Goal: Task Accomplishment & Management: Manage account settings

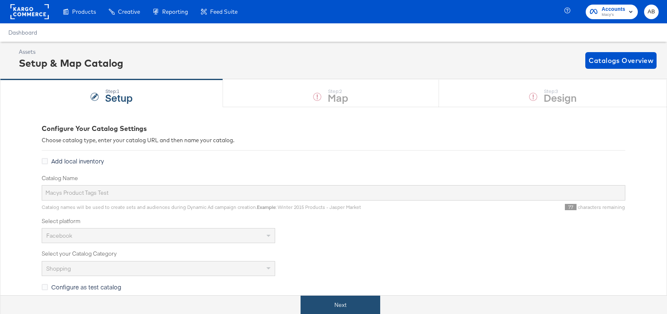
click at [341, 305] on button "Next" at bounding box center [341, 305] width 80 height 19
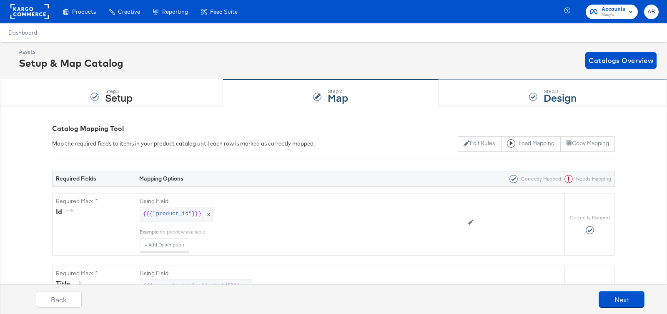
click at [529, 103] on div "Step: 3 Design" at bounding box center [553, 94] width 228 height 28
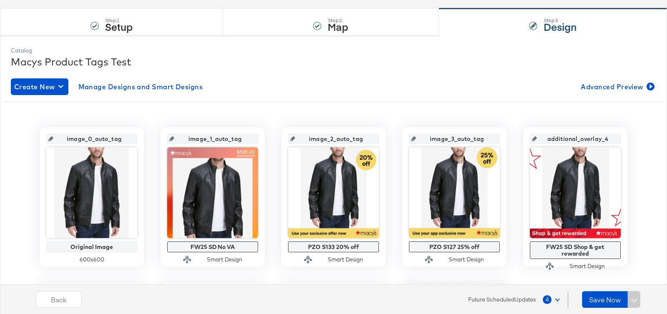
scroll to position [118, 0]
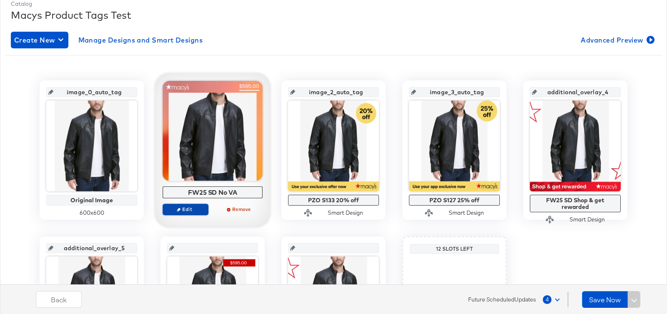
click at [181, 209] on span "Edit" at bounding box center [185, 209] width 38 height 6
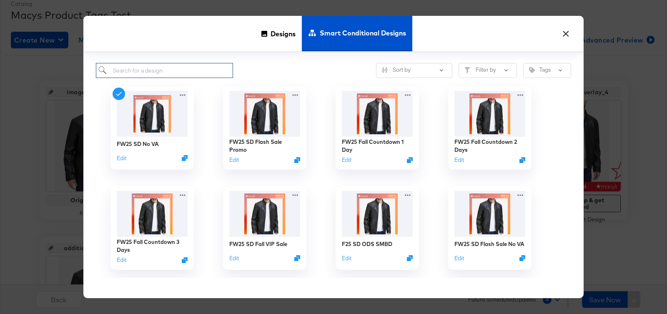
click at [181, 70] on input "search" at bounding box center [164, 70] width 137 height 15
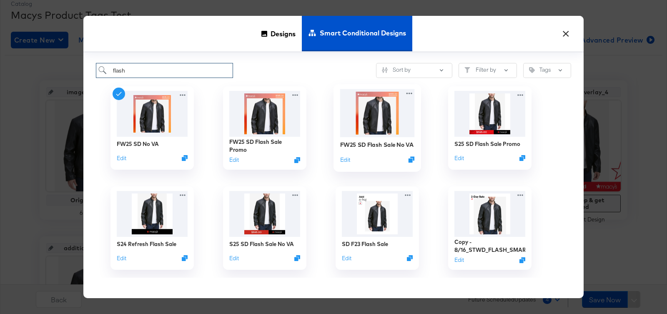
type input "flash"
click at [370, 117] on img at bounding box center [377, 113] width 75 height 48
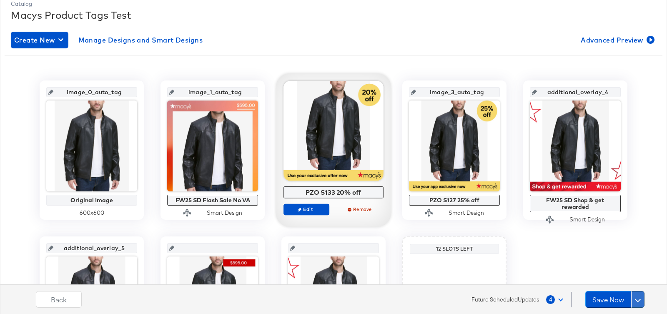
click at [639, 297] on button at bounding box center [637, 299] width 13 height 17
click at [632, 284] on div "Schedule Save" at bounding box center [618, 283] width 38 height 8
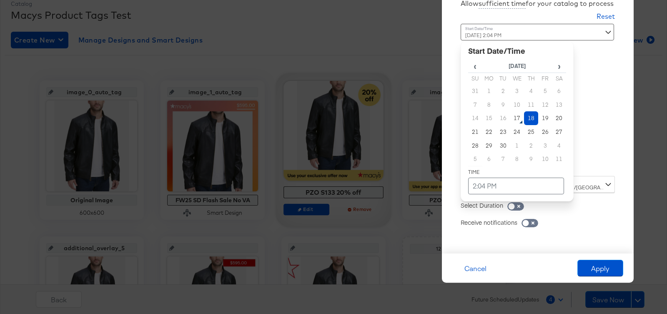
click at [562, 167] on div "[DATE] 2:04 PM ‹ [DATE] › Su Mo Tu We Th Fr Sa 31 1 2 3 4 5 6 7 8 9 10 11 12 13…" at bounding box center [517, 97] width 113 height 146
click at [501, 130] on td "23" at bounding box center [503, 132] width 14 height 14
click at [525, 181] on td "2:04 PM" at bounding box center [516, 186] width 96 height 17
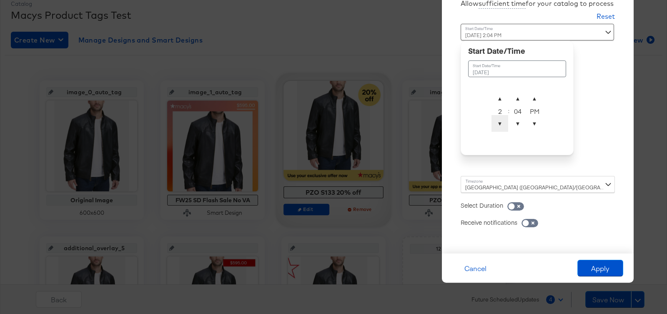
click at [498, 128] on span "▼" at bounding box center [499, 123] width 17 height 17
click at [515, 125] on span "▼" at bounding box center [517, 123] width 17 height 17
click at [513, 124] on span "▼" at bounding box center [517, 123] width 17 height 17
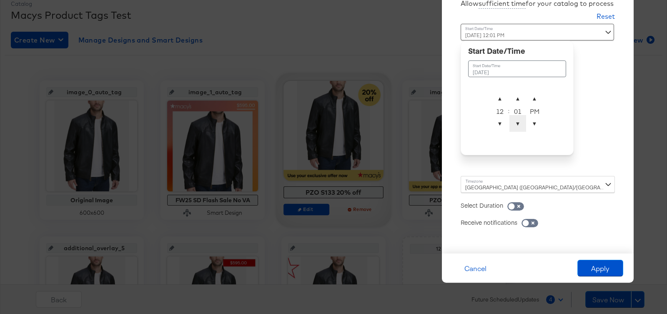
click at [513, 124] on span "▼" at bounding box center [517, 123] width 17 height 17
type input "[DATE] 12:00 AM"
click at [541, 124] on span "▼" at bounding box center [534, 123] width 17 height 17
click at [574, 183] on div "[GEOGRAPHIC_DATA] ([GEOGRAPHIC_DATA]/[GEOGRAPHIC_DATA])" at bounding box center [538, 184] width 154 height 17
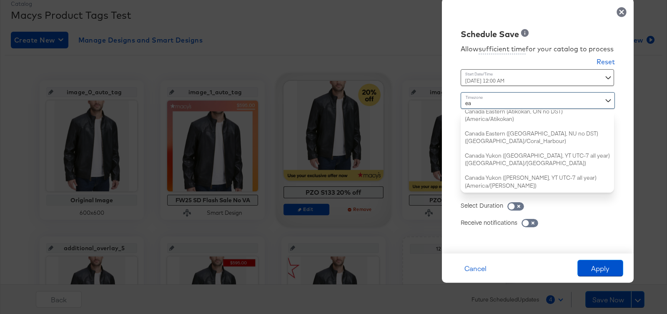
type input "eas"
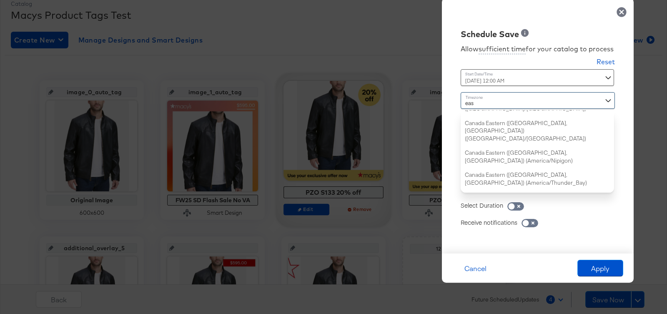
scroll to position [0, 0]
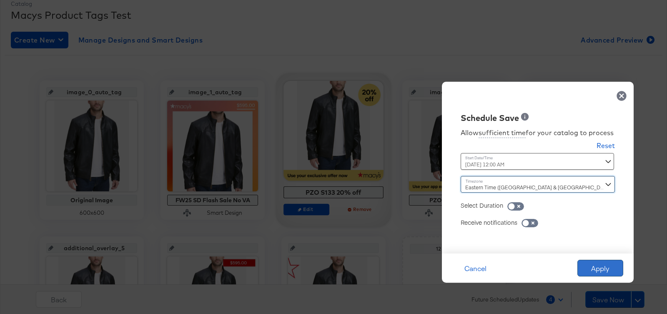
click at [604, 268] on button "Apply" at bounding box center [600, 268] width 46 height 17
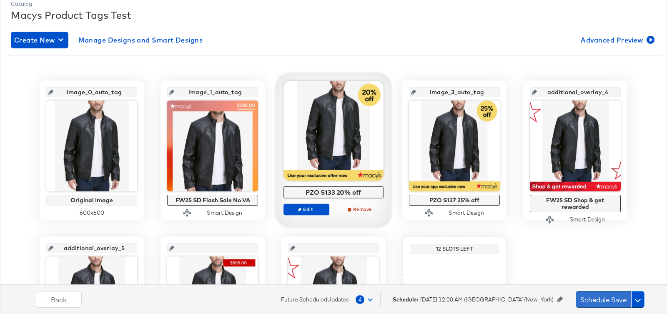
click at [608, 298] on button "Schedule Save" at bounding box center [603, 299] width 55 height 17
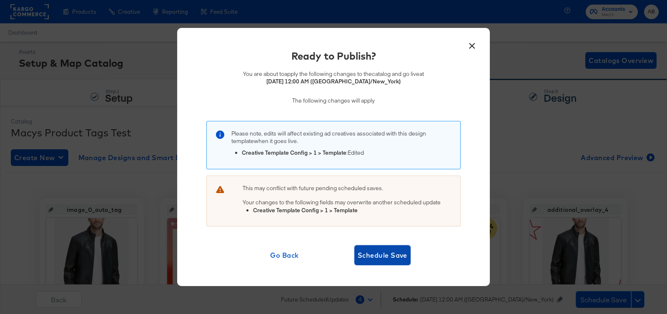
click at [381, 256] on span "Schedule Save" at bounding box center [383, 255] width 50 height 12
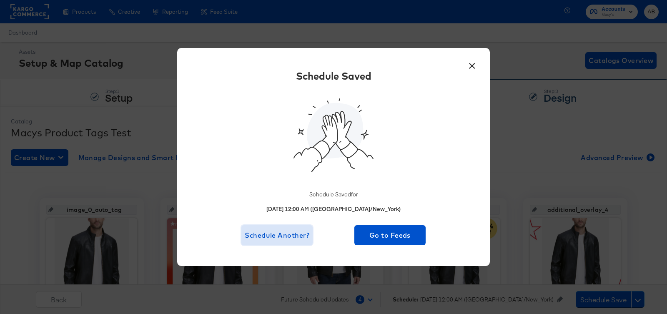
click at [281, 232] on span "Schedule Another?" at bounding box center [277, 235] width 65 height 12
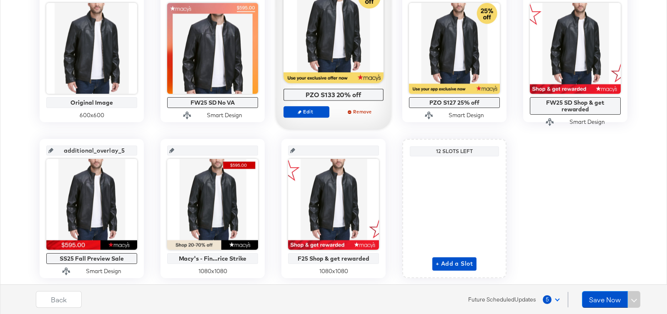
scroll to position [214, 0]
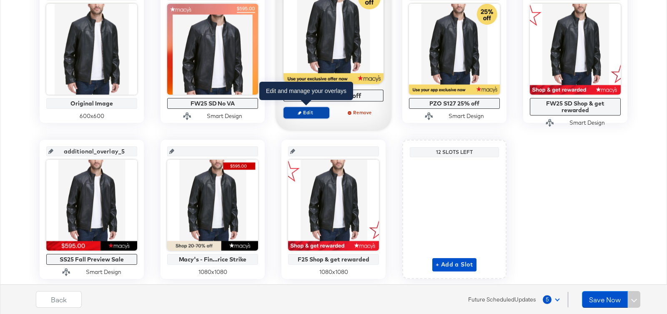
click at [306, 109] on span "Edit" at bounding box center [306, 112] width 38 height 6
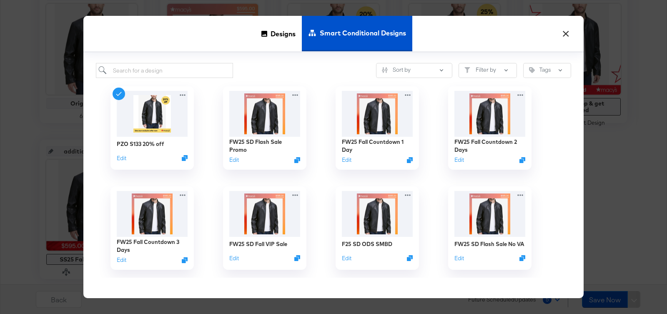
click at [573, 29] on div "Designs Smart Conditional Designs" at bounding box center [333, 34] width 500 height 37
click at [564, 30] on button "×" at bounding box center [565, 31] width 15 height 15
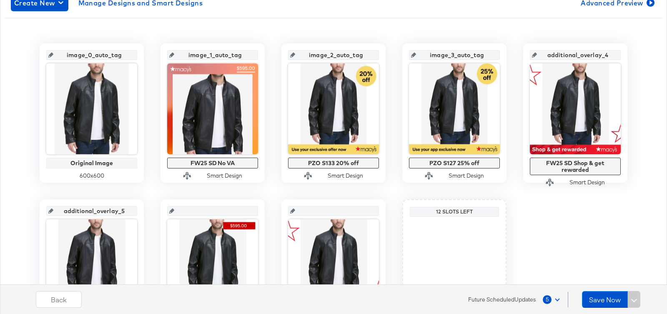
scroll to position [133, 0]
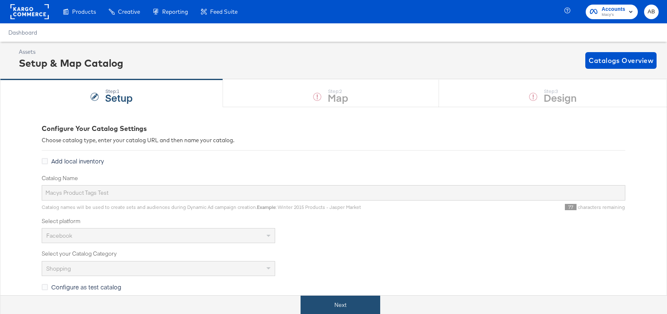
click at [337, 302] on button "Next" at bounding box center [341, 305] width 80 height 19
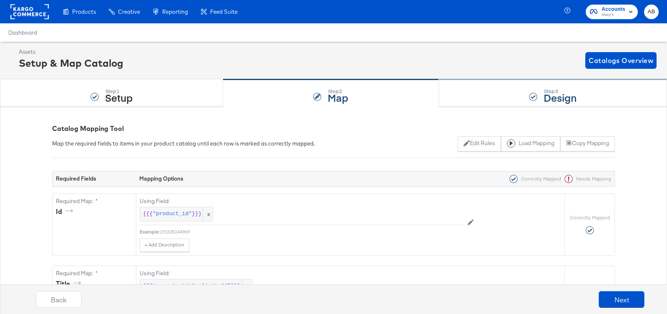
click at [484, 98] on div "Step: 3 Design" at bounding box center [553, 94] width 228 height 28
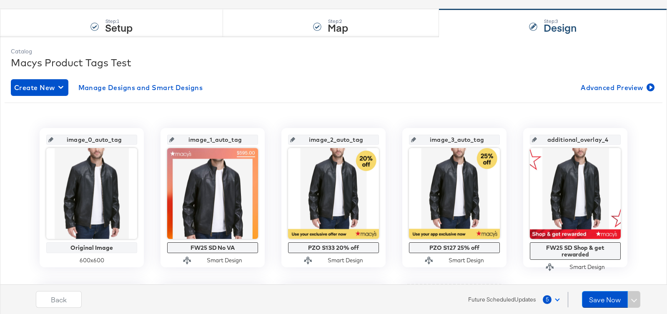
scroll to position [78, 0]
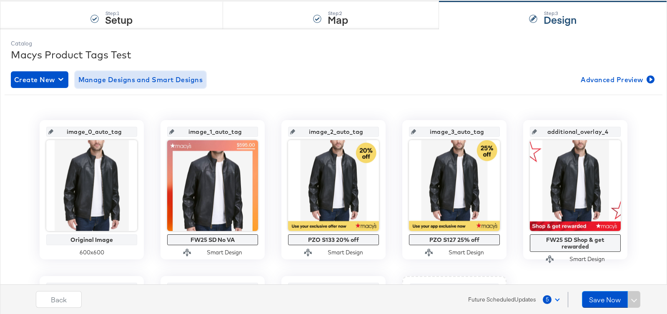
click at [173, 80] on span "Manage Designs and Smart Designs" at bounding box center [140, 80] width 125 height 12
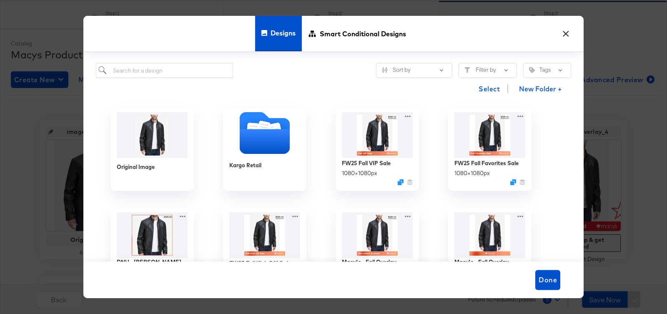
click at [568, 33] on button "×" at bounding box center [565, 31] width 15 height 15
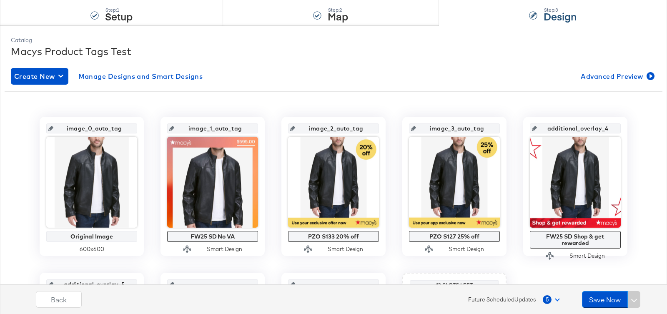
scroll to position [0, 0]
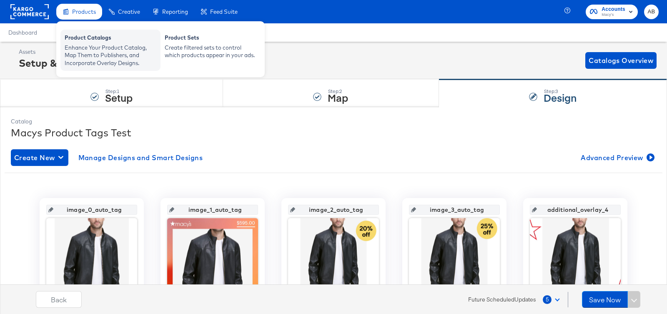
click at [87, 56] on div "Enhance Your Product Catalog, Map Them to Publishers, and Incorporate Overlay D…" at bounding box center [111, 55] width 92 height 23
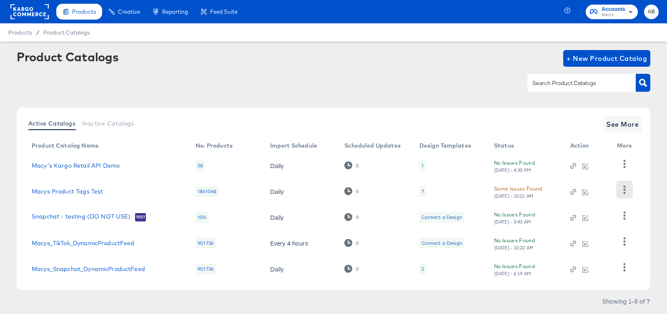
click at [620, 193] on icon "button" at bounding box center [624, 190] width 8 height 8
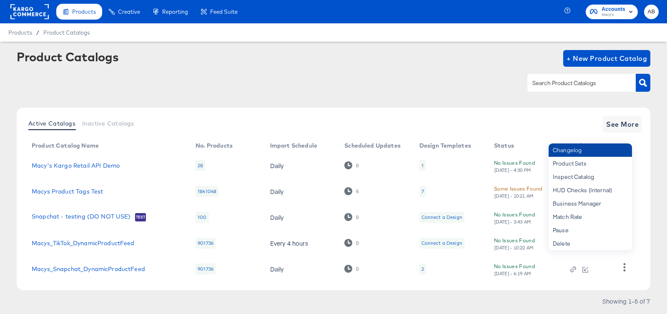
click at [579, 148] on div "Changelog" at bounding box center [590, 149] width 83 height 13
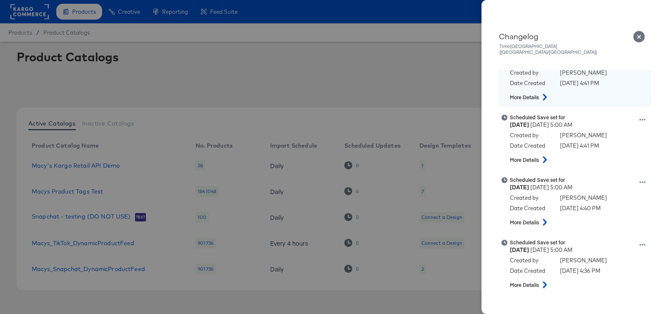
scroll to position [93, 0]
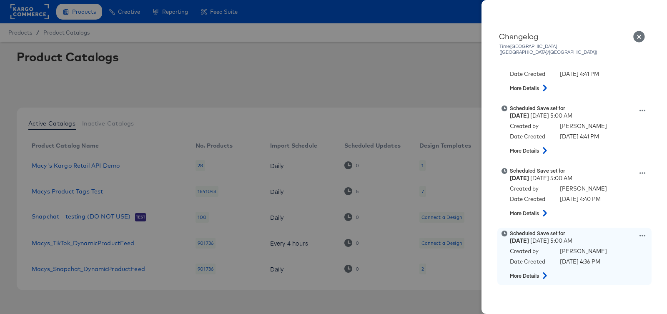
click at [642, 235] on icon at bounding box center [642, 236] width 6 height 2
click at [614, 197] on button "View scheduled version" at bounding box center [603, 203] width 83 height 12
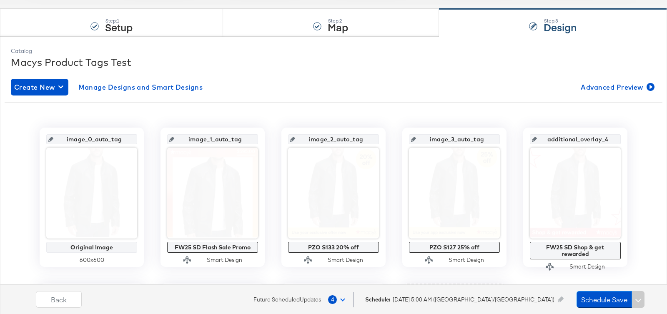
scroll to position [104, 0]
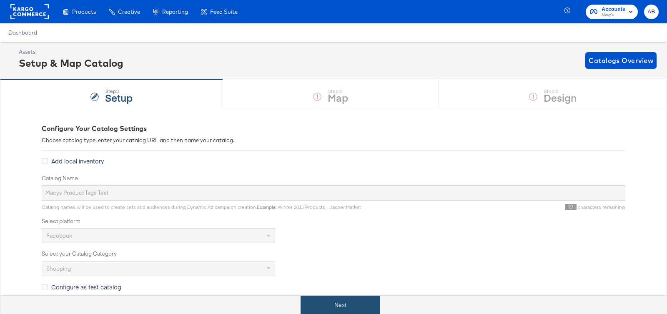
click at [331, 309] on button "Next" at bounding box center [341, 305] width 80 height 19
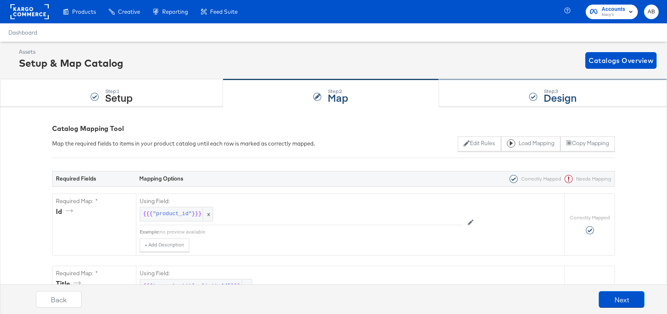
click at [504, 93] on div "Step: 3 Design" at bounding box center [553, 94] width 228 height 28
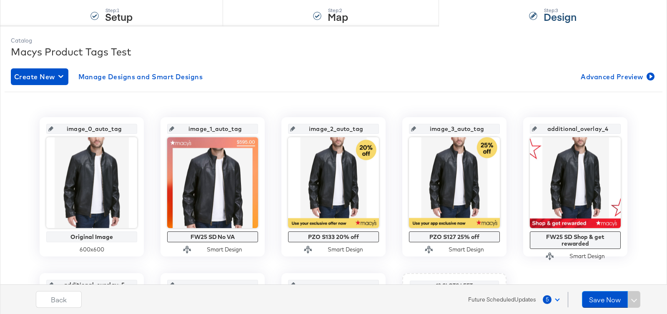
scroll to position [83, 0]
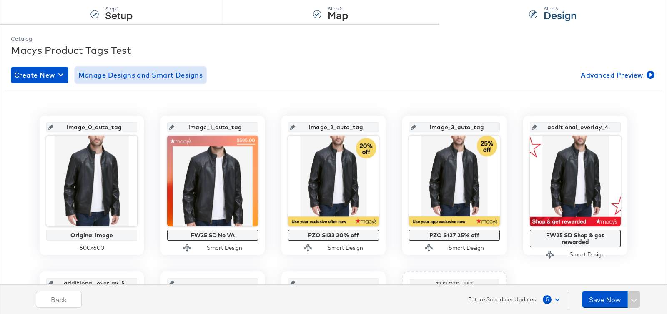
click at [119, 78] on span "Manage Designs and Smart Designs" at bounding box center [140, 75] width 125 height 12
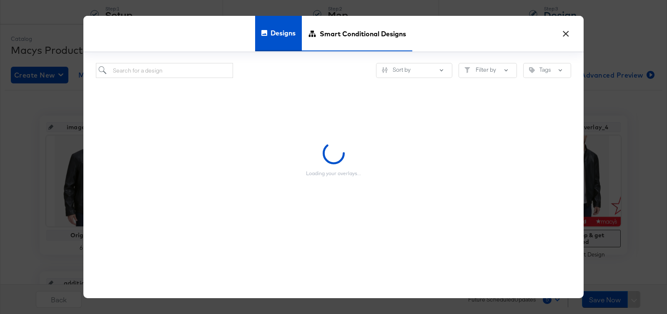
click at [338, 34] on span "Smart Conditional Designs" at bounding box center [363, 33] width 86 height 37
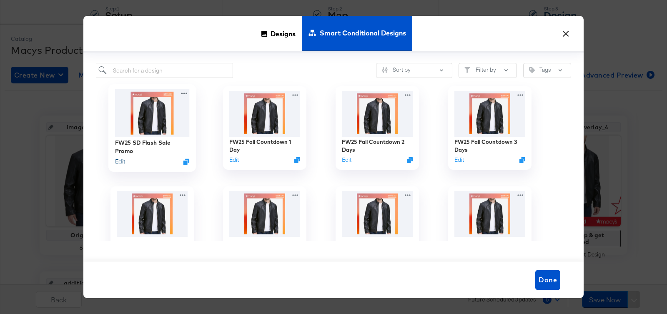
click at [121, 160] on button "Edit" at bounding box center [120, 162] width 10 height 8
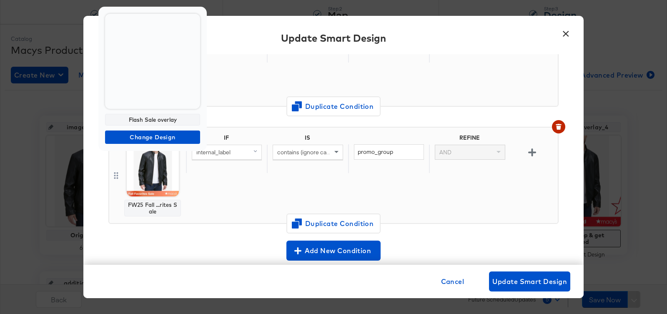
scroll to position [109, 0]
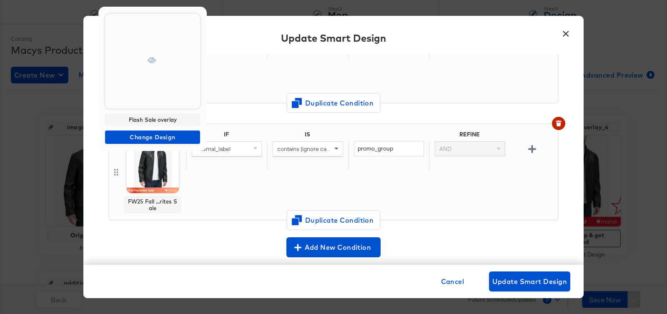
click at [564, 30] on div at bounding box center [333, 157] width 667 height 314
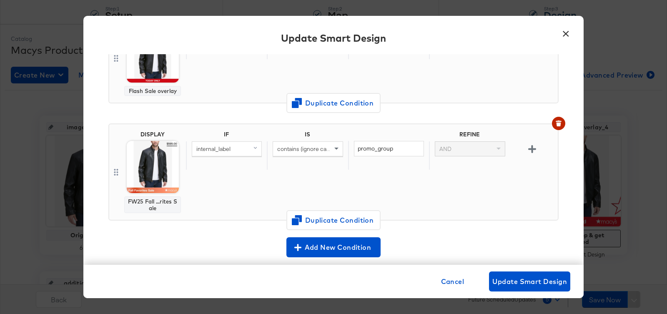
click at [565, 34] on button "×" at bounding box center [565, 31] width 15 height 15
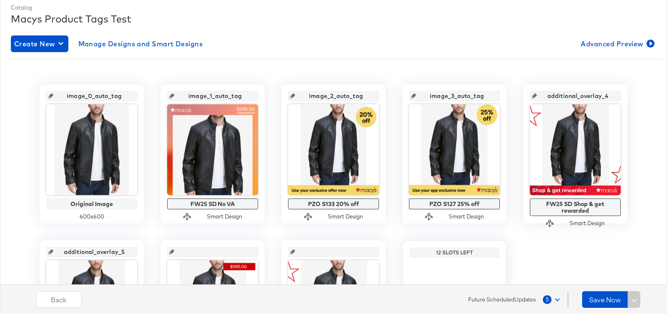
scroll to position [114, 0]
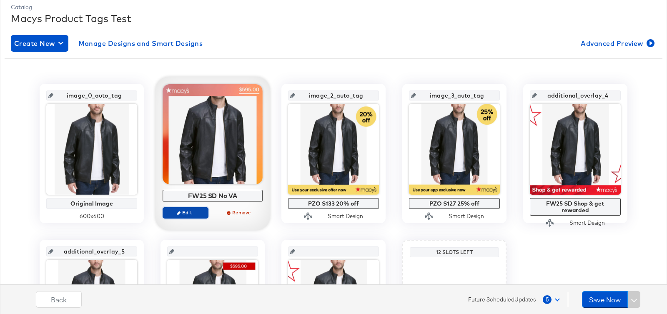
click at [177, 214] on span "Edit" at bounding box center [185, 212] width 38 height 6
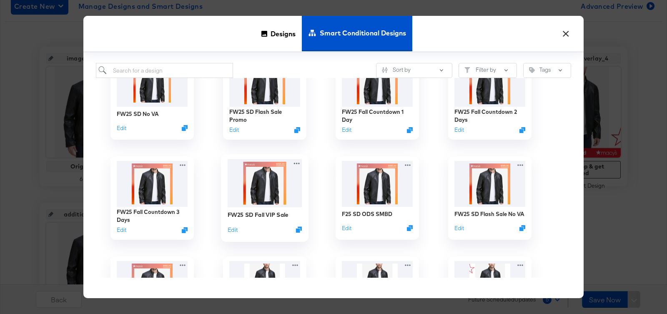
scroll to position [31, 0]
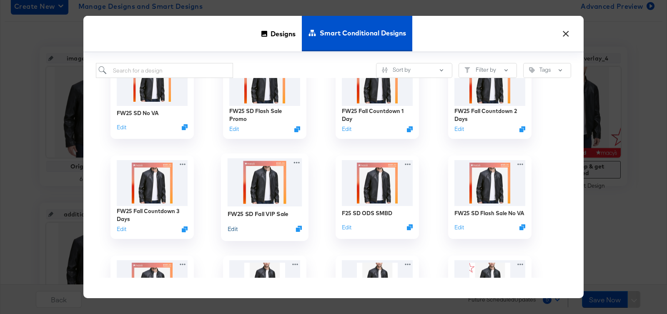
click at [231, 227] on button "Edit" at bounding box center [233, 229] width 10 height 8
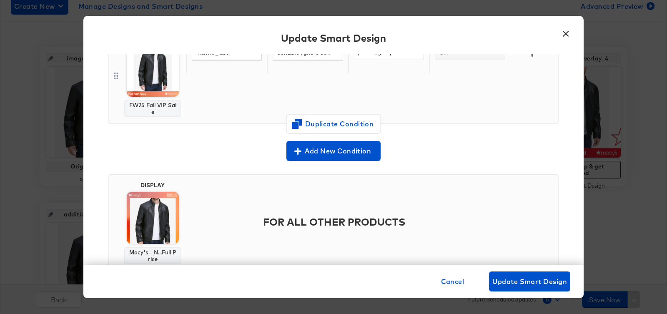
scroll to position [231, 0]
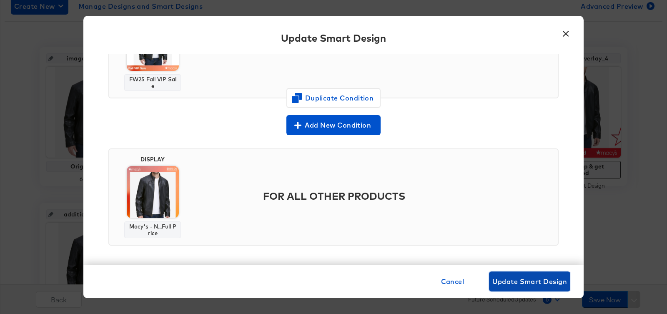
click at [516, 281] on span "Update Smart Design" at bounding box center [529, 282] width 75 height 12
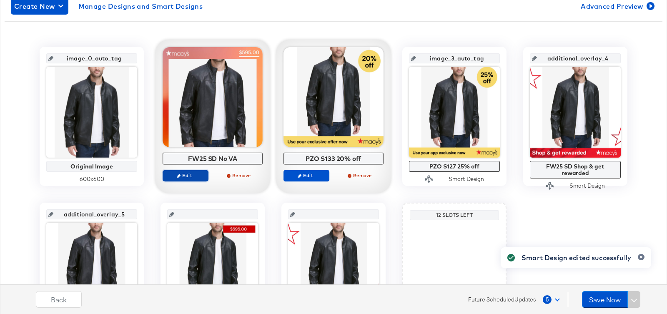
click at [189, 174] on span "Edit" at bounding box center [185, 175] width 38 height 6
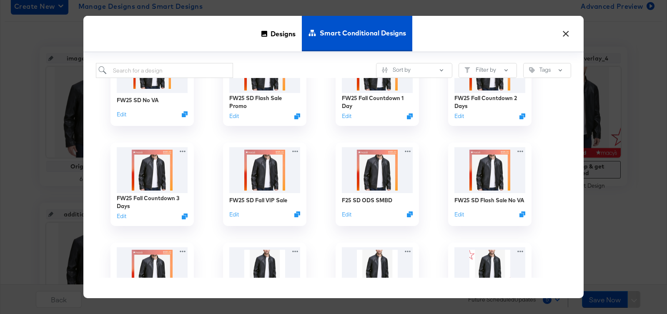
scroll to position [59, 0]
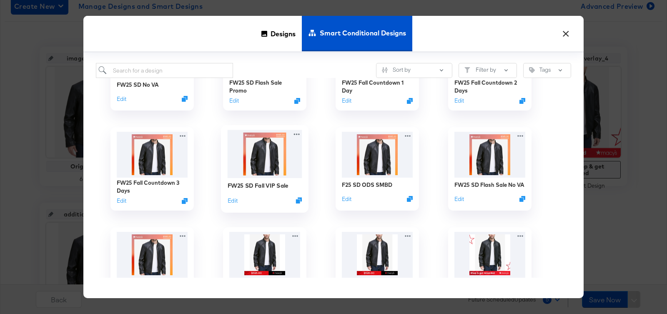
click at [241, 171] on img at bounding box center [265, 154] width 75 height 48
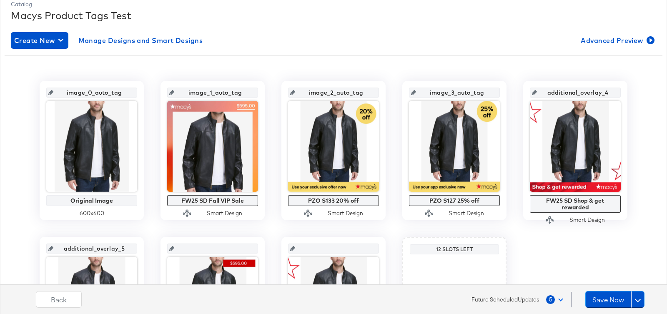
scroll to position [110, 0]
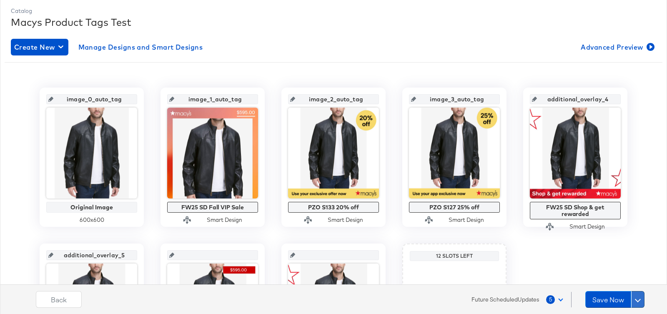
click at [641, 304] on button at bounding box center [637, 299] width 13 height 17
click at [619, 283] on div "Schedule Save" at bounding box center [618, 283] width 38 height 8
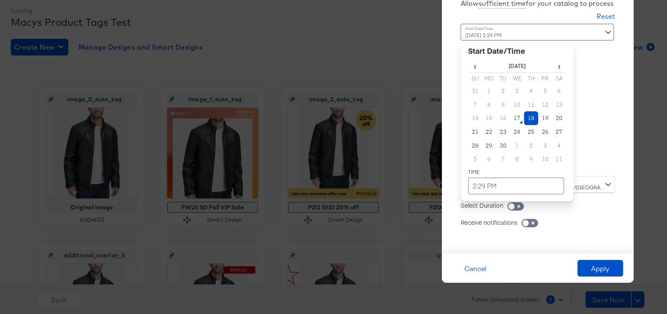
click at [490, 165] on div "September 18th 2025 2:29 PM ‹ September 2025 › Su Mo Tu We Th Fr Sa 31 1 2 3 4 …" at bounding box center [517, 97] width 113 height 146
click at [528, 133] on td "25" at bounding box center [531, 132] width 14 height 14
click at [494, 188] on td "2:29 PM" at bounding box center [516, 186] width 96 height 17
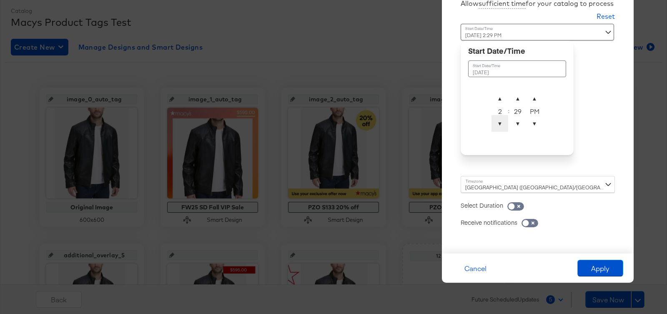
click at [500, 125] on span "▼" at bounding box center [499, 123] width 17 height 17
click at [521, 125] on span "▼" at bounding box center [517, 123] width 17 height 17
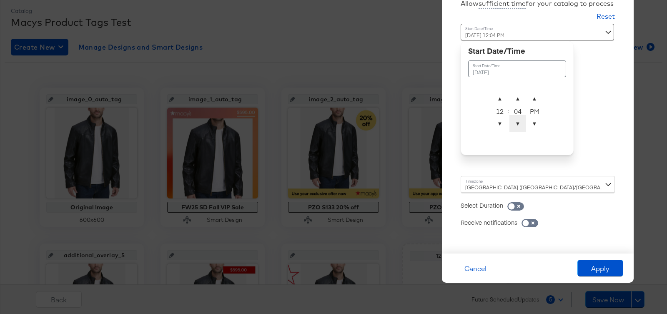
click at [521, 125] on span "▼" at bounding box center [517, 123] width 17 height 17
click at [519, 123] on span "▼" at bounding box center [517, 123] width 17 height 17
type input "September 25th 2025 12:00 AM"
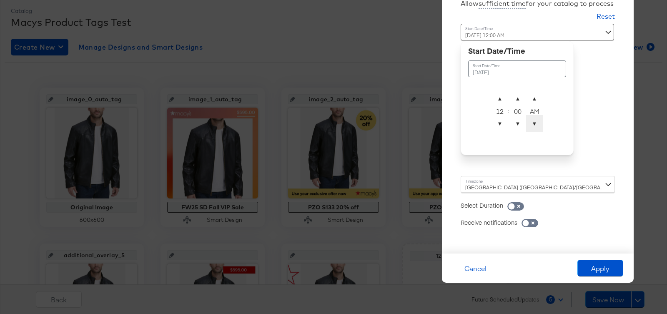
click at [526, 123] on span "▼" at bounding box center [534, 123] width 17 height 17
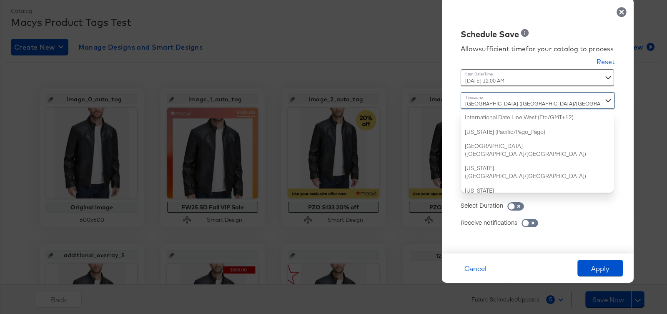
click at [483, 184] on div "Dublin (Europe/Dublin) International Date Line West (Etc/GMT+12) American Samoa…" at bounding box center [538, 142] width 154 height 100
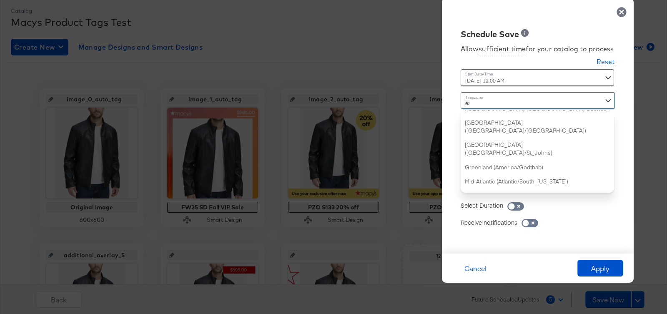
type input "eas"
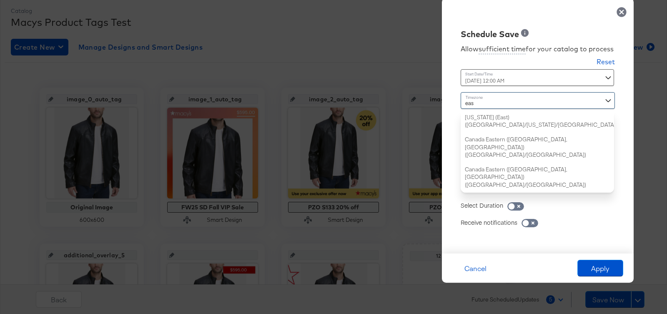
scroll to position [0, 0]
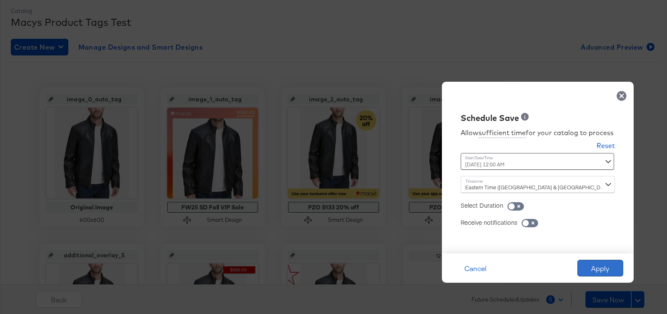
click at [589, 269] on button "Apply" at bounding box center [600, 268] width 46 height 17
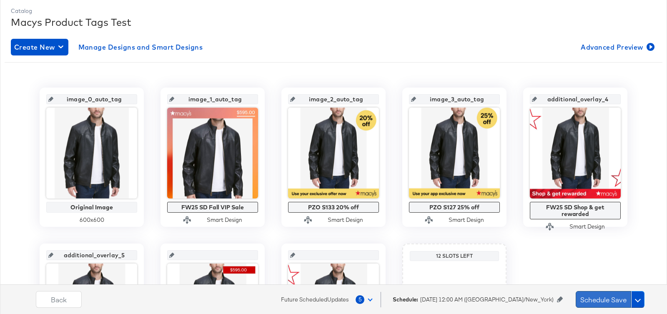
click at [606, 300] on button "Schedule Save" at bounding box center [603, 299] width 55 height 17
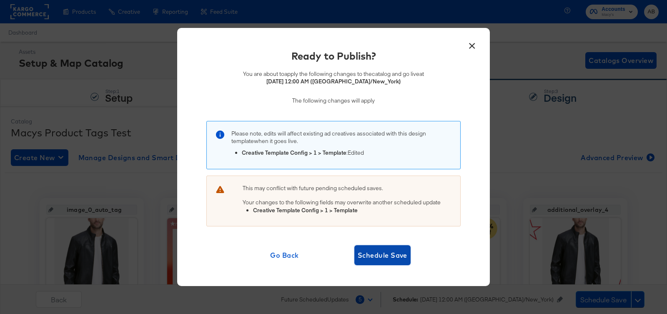
click at [391, 258] on span "Schedule Save" at bounding box center [383, 255] width 50 height 12
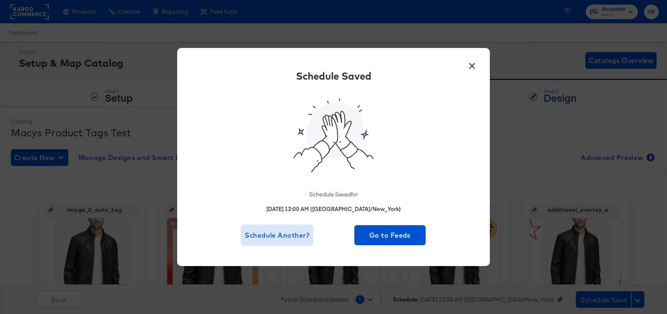
click at [272, 238] on span "Schedule Another?" at bounding box center [277, 235] width 65 height 12
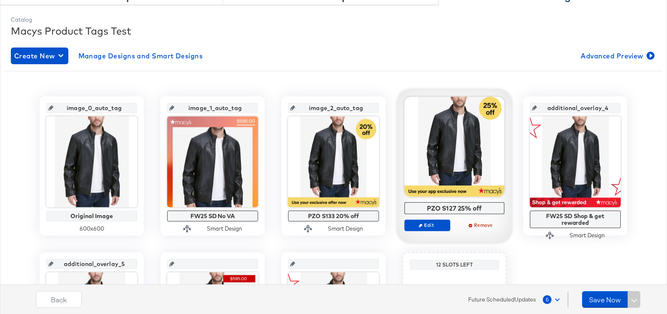
scroll to position [105, 0]
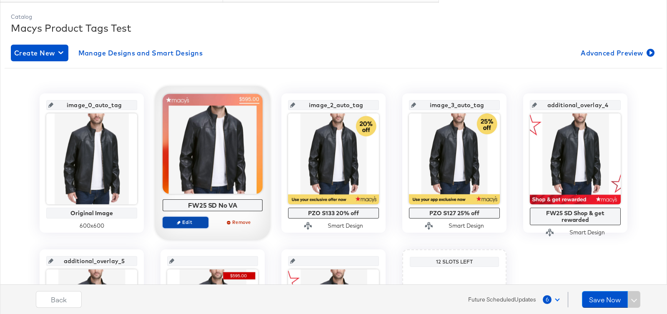
click at [192, 219] on span "Edit" at bounding box center [185, 222] width 38 height 6
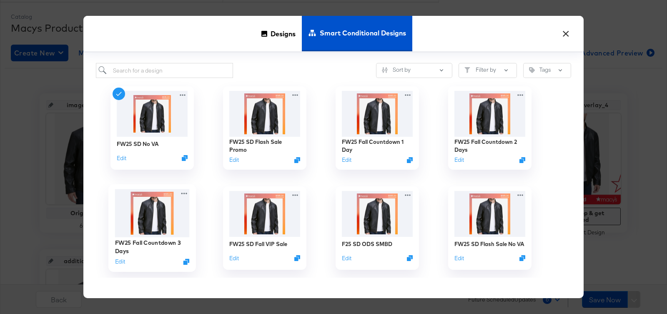
click at [151, 216] on img at bounding box center [152, 213] width 75 height 48
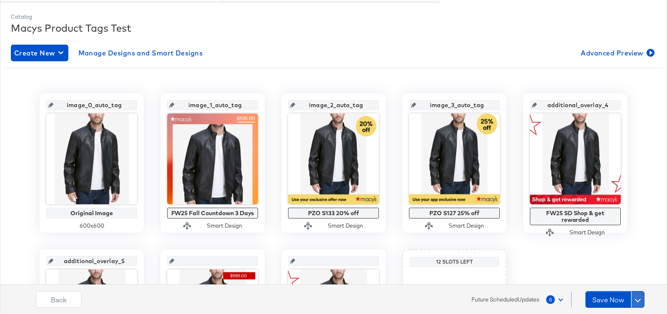
click at [640, 304] on button at bounding box center [637, 299] width 13 height 17
click at [626, 283] on div "Schedule Save" at bounding box center [618, 283] width 38 height 8
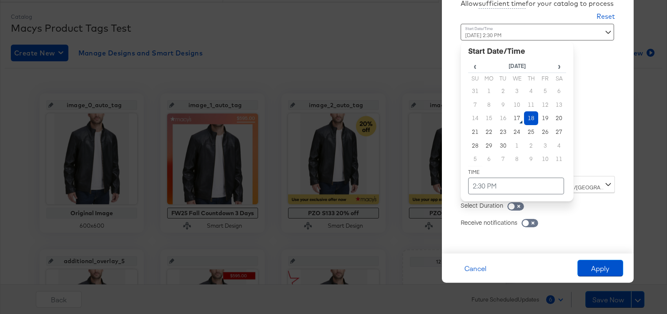
click at [490, 168] on div "September 18th 2025 2:30 PM ‹ September 2025 › Su Mo Tu We Th Fr Sa 31 1 2 3 4 …" at bounding box center [517, 97] width 113 height 146
click at [547, 147] on td "3" at bounding box center [545, 146] width 14 height 14
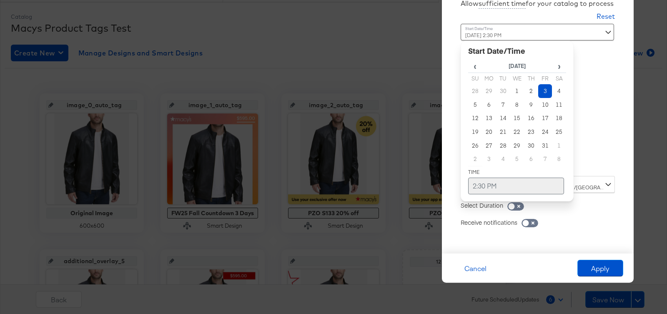
click at [511, 180] on td "2:30 PM" at bounding box center [516, 186] width 96 height 17
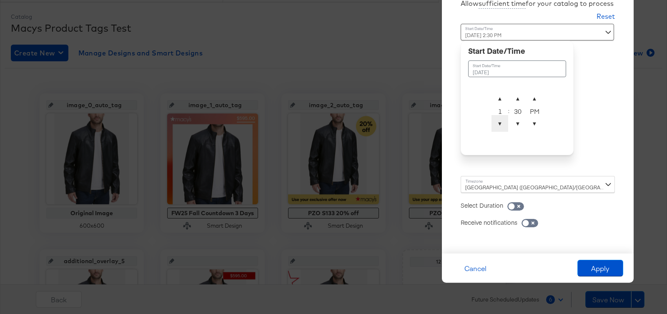
click at [501, 123] on span "▼" at bounding box center [499, 123] width 17 height 17
click at [516, 124] on span "▼" at bounding box center [517, 123] width 17 height 17
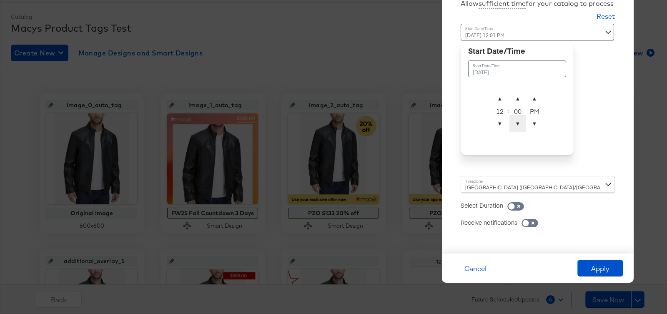
click at [516, 124] on span "▼" at bounding box center [517, 123] width 17 height 17
type input "October 3rd 2025 12:00 AM"
click at [528, 124] on span "▼" at bounding box center [534, 123] width 17 height 17
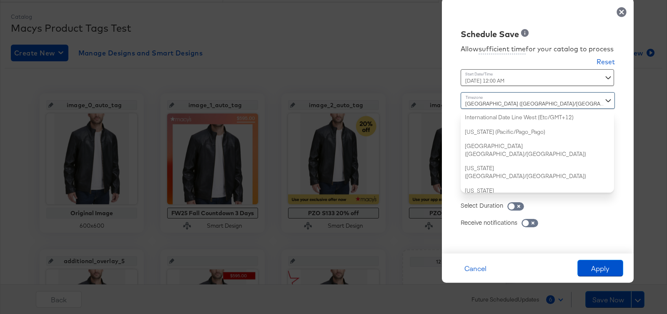
click at [534, 184] on div "Dublin (Europe/Dublin) International Date Line West (Etc/GMT+12) American Samoa…" at bounding box center [538, 142] width 154 height 100
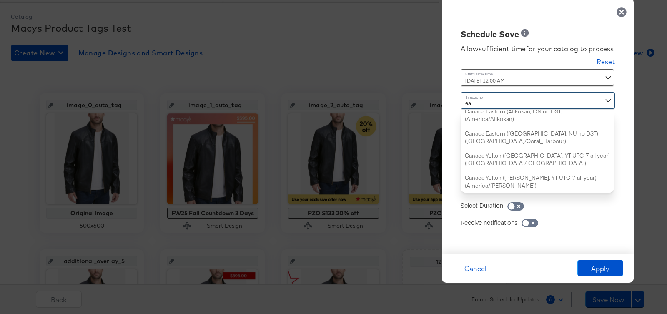
type input "eas"
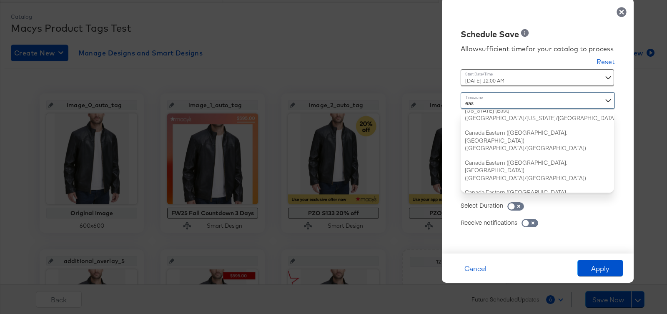
scroll to position [0, 0]
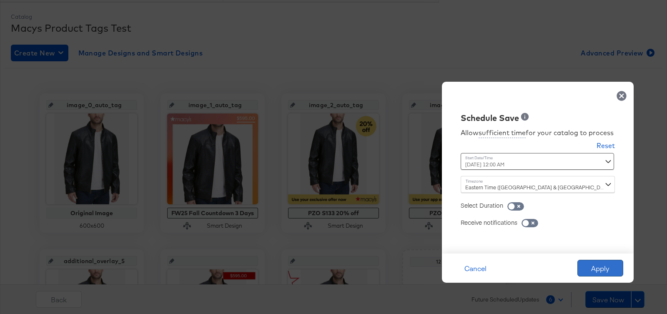
click at [598, 273] on button "Apply" at bounding box center [600, 268] width 46 height 17
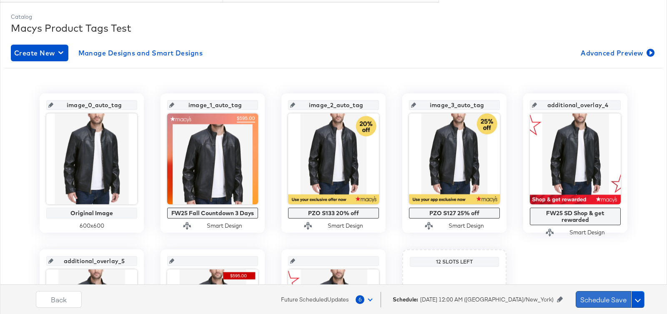
click at [598, 302] on button "Schedule Save" at bounding box center [603, 299] width 55 height 17
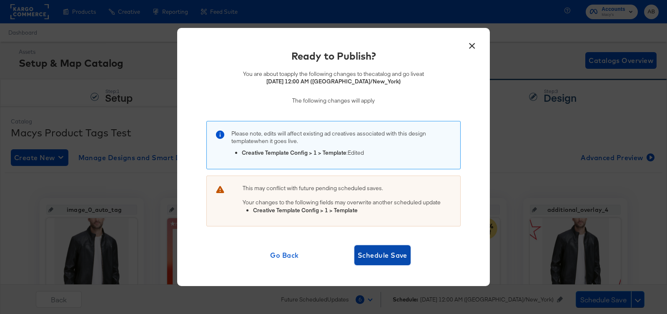
click at [386, 249] on span "Schedule Save" at bounding box center [383, 255] width 50 height 12
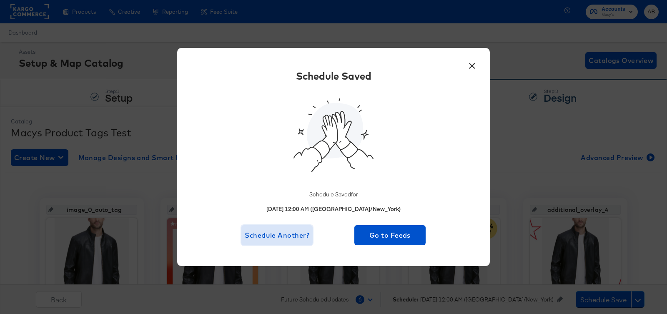
click at [274, 234] on span "Schedule Another?" at bounding box center [277, 235] width 65 height 12
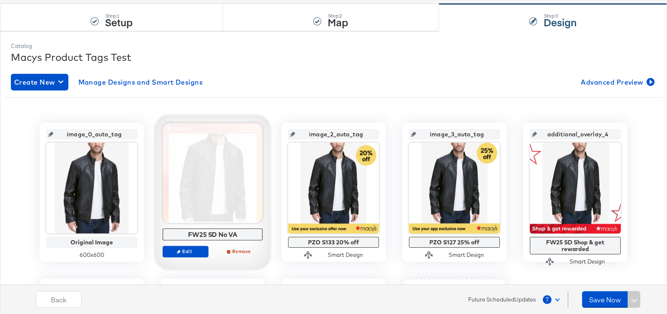
scroll to position [81, 0]
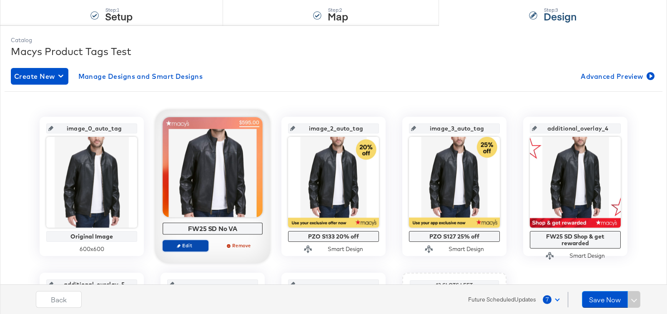
click at [185, 244] on span "Edit" at bounding box center [185, 245] width 38 height 6
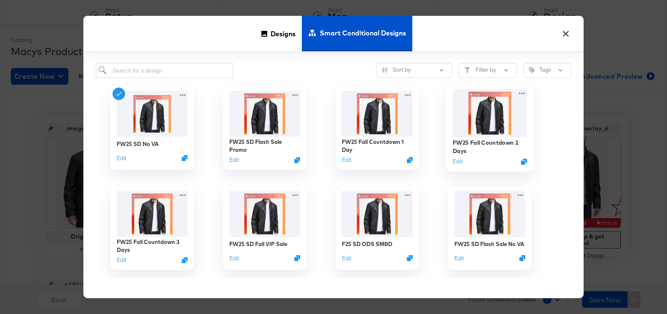
click at [512, 136] on img at bounding box center [490, 113] width 75 height 48
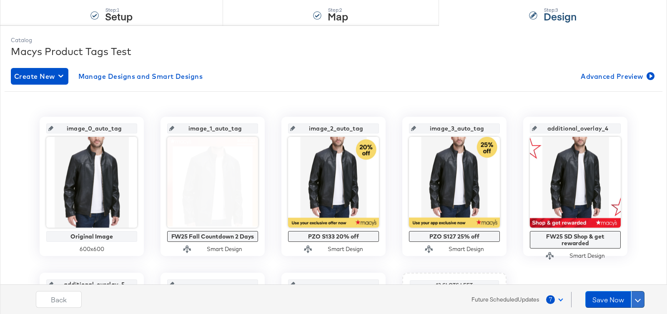
click at [640, 298] on button at bounding box center [637, 299] width 13 height 17
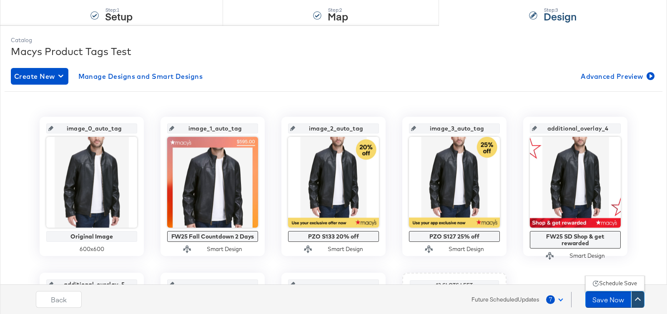
click at [617, 282] on div "Schedule Save" at bounding box center [618, 283] width 38 height 8
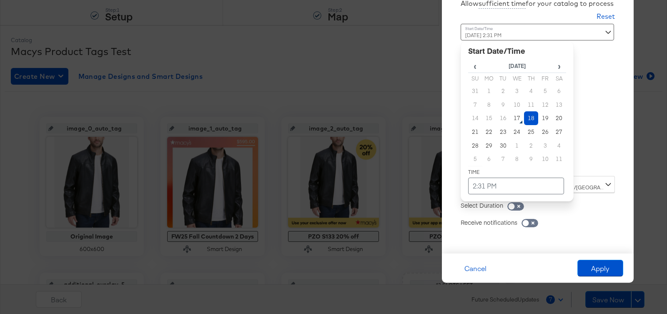
click at [531, 164] on div "September 18th 2025 2:31 PM ‹ September 2025 › Su Mo Tu We Th Fr Sa 31 1 2 3 4 …" at bounding box center [517, 97] width 113 height 146
click at [557, 147] on td "4" at bounding box center [559, 146] width 14 height 14
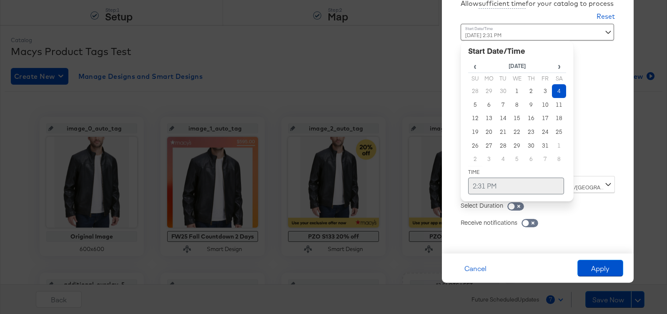
click at [504, 181] on td "2:31 PM" at bounding box center [516, 186] width 96 height 17
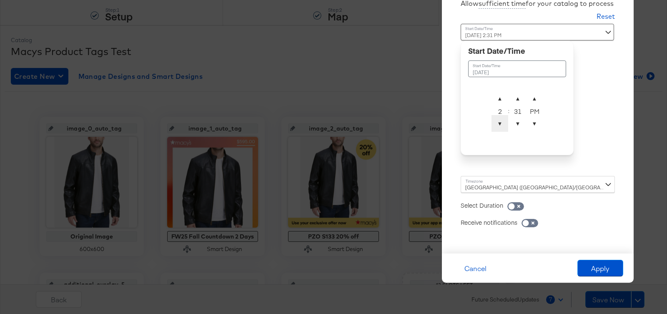
click at [501, 131] on span "▼" at bounding box center [499, 123] width 17 height 17
click at [514, 131] on span "▼" at bounding box center [517, 123] width 17 height 17
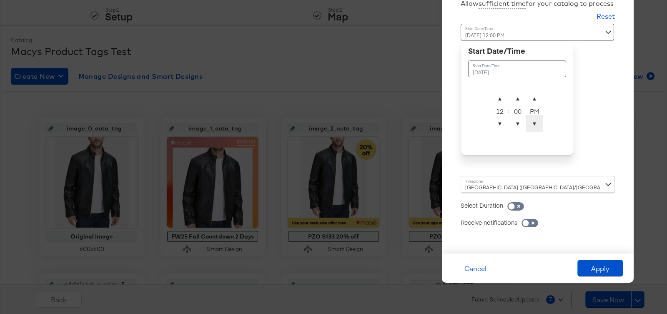
type input "October 4th 2025 12:00 AM"
click at [534, 126] on span "▼" at bounding box center [534, 123] width 17 height 17
click at [541, 182] on div "[GEOGRAPHIC_DATA] ([GEOGRAPHIC_DATA]/[GEOGRAPHIC_DATA])" at bounding box center [538, 184] width 154 height 17
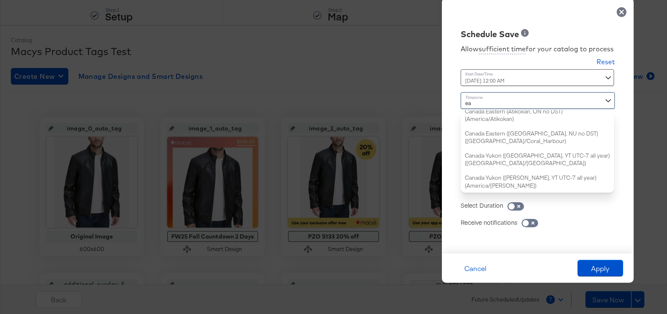
scroll to position [93, 0]
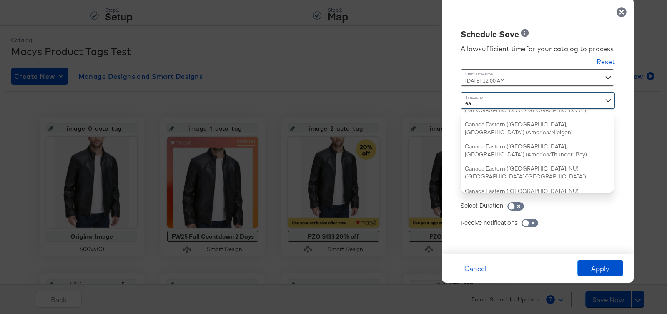
type input "eas"
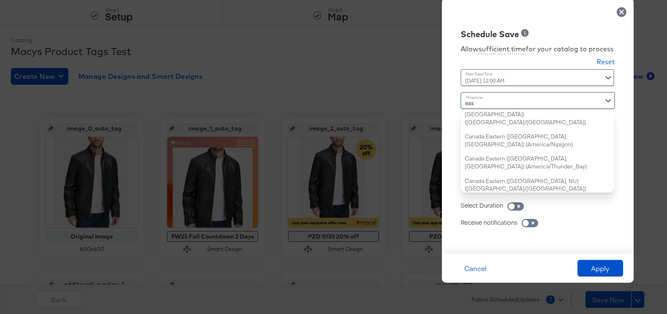
scroll to position [0, 0]
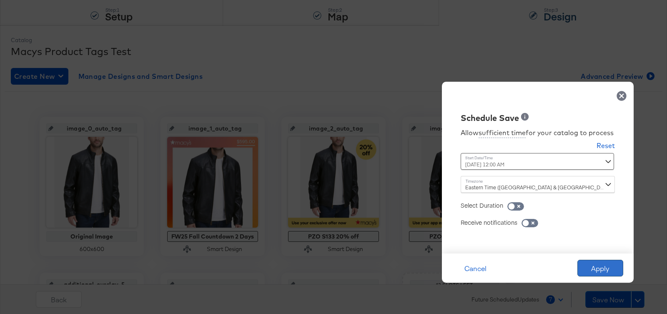
click at [602, 260] on button "Apply" at bounding box center [600, 268] width 46 height 17
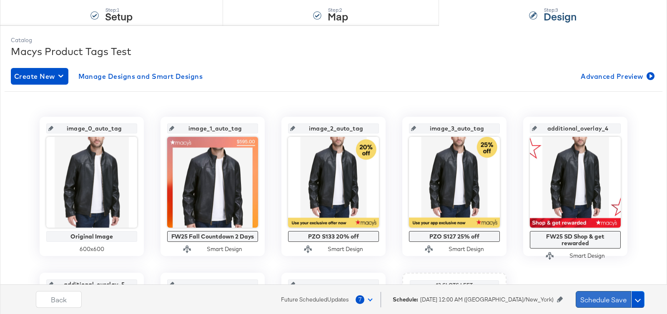
click at [607, 296] on button "Schedule Save" at bounding box center [603, 299] width 55 height 17
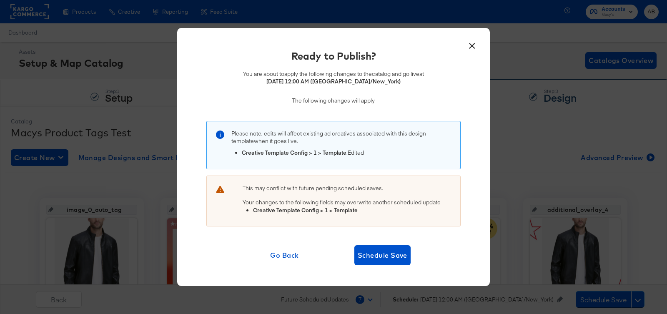
click at [397, 244] on div "Ready to Publish? You are about to apply the following changes to the catalog a…" at bounding box center [334, 157] width 288 height 216
click at [383, 251] on span "Schedule Save" at bounding box center [383, 255] width 50 height 12
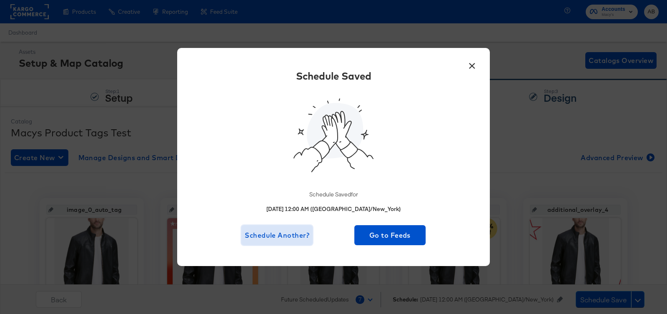
click at [278, 232] on span "Schedule Another?" at bounding box center [277, 235] width 65 height 12
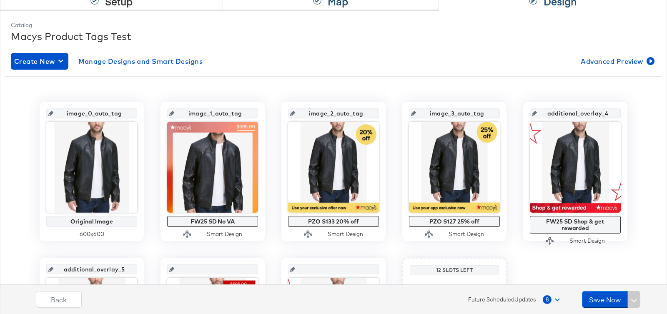
scroll to position [104, 0]
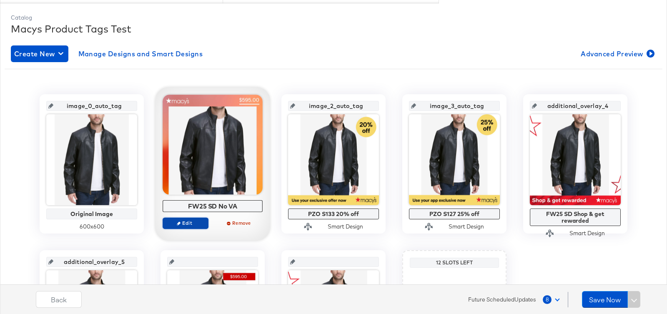
click at [188, 224] on span "Edit" at bounding box center [185, 223] width 38 height 6
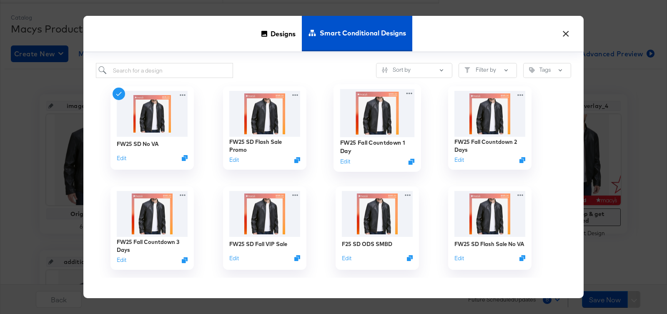
click at [381, 117] on img at bounding box center [377, 113] width 75 height 48
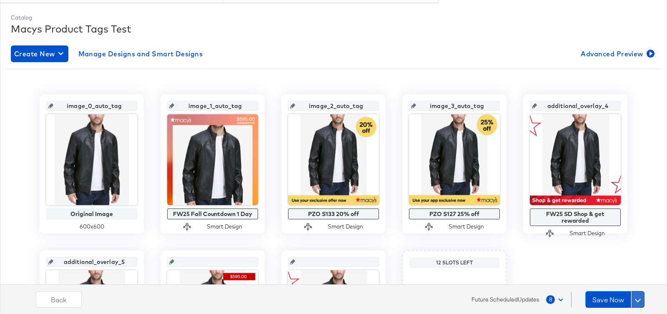
click at [642, 299] on button at bounding box center [637, 299] width 13 height 17
click at [627, 282] on div "Schedule Save" at bounding box center [618, 283] width 38 height 8
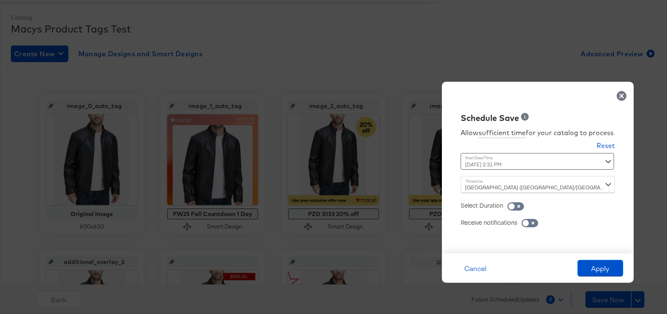
click at [508, 169] on div "September 18th 2025 2:31 PM ‹ September 2025 › Su Mo Tu We Th Fr Sa 31 1 2 3 4 …" at bounding box center [517, 161] width 113 height 17
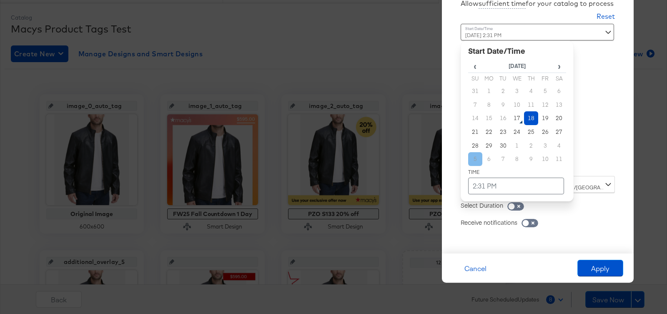
click at [477, 155] on td "5" at bounding box center [475, 159] width 14 height 14
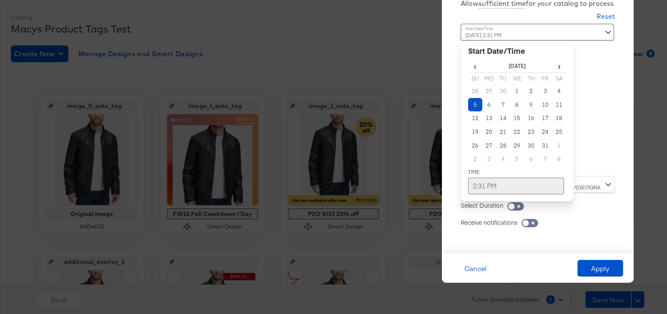
click at [487, 186] on td "2:31 PM" at bounding box center [516, 186] width 96 height 17
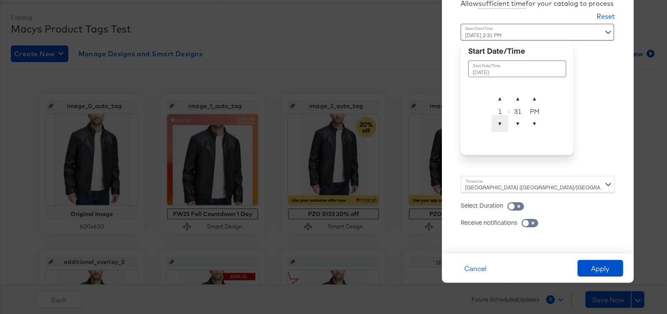
click at [498, 127] on span "▼" at bounding box center [499, 123] width 17 height 17
click at [498, 126] on span "▼" at bounding box center [499, 123] width 17 height 17
click at [514, 101] on span "▲" at bounding box center [517, 98] width 17 height 17
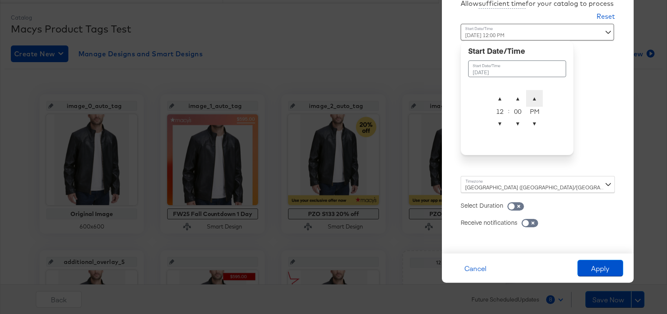
type input "October 5th 2025 12:00 AM"
click at [530, 100] on span "▲" at bounding box center [534, 98] width 17 height 17
click at [504, 189] on div "[GEOGRAPHIC_DATA] ([GEOGRAPHIC_DATA]/[GEOGRAPHIC_DATA])" at bounding box center [538, 184] width 154 height 17
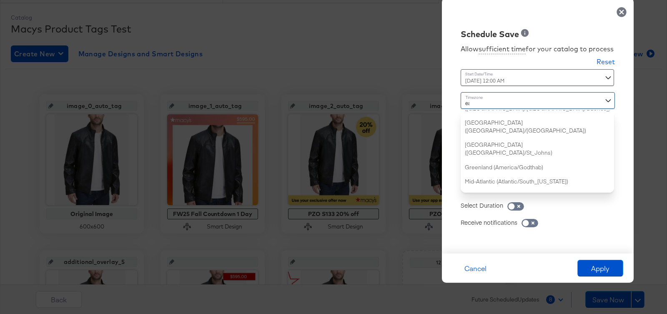
type input "eas"
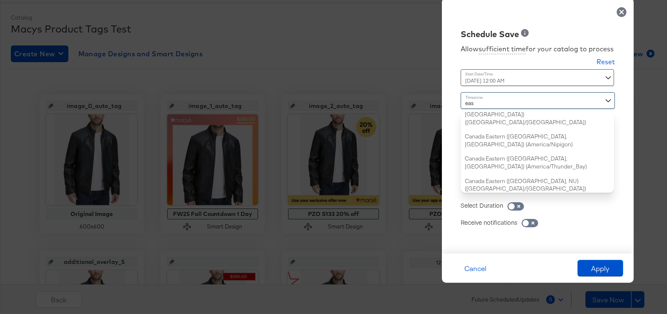
scroll to position [0, 0]
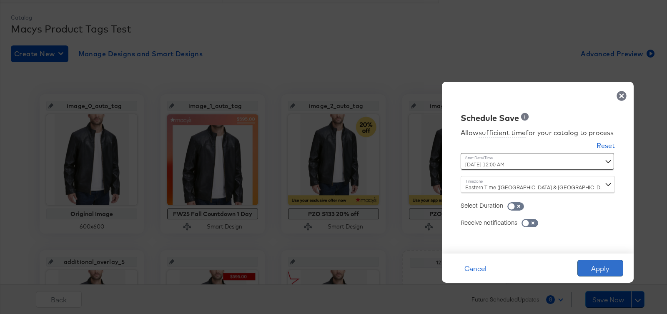
click at [598, 268] on button "Apply" at bounding box center [600, 268] width 46 height 17
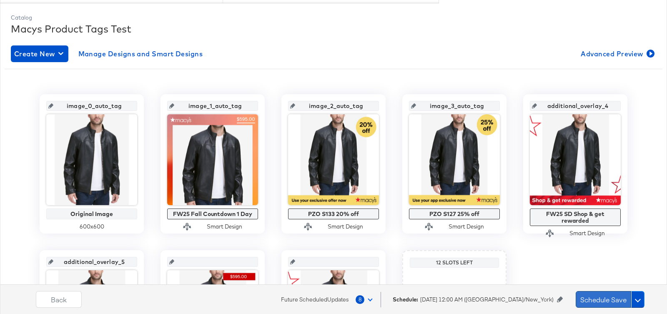
click at [609, 299] on button "Schedule Save" at bounding box center [603, 299] width 55 height 17
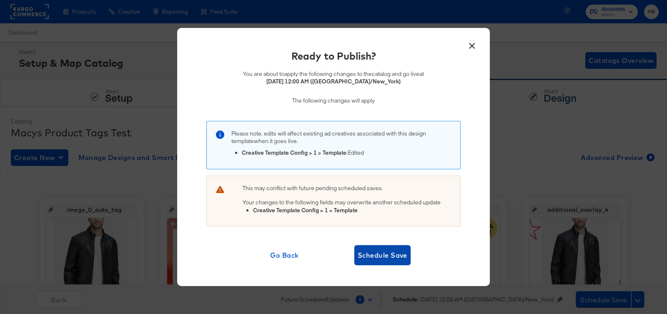
click at [381, 248] on button "Schedule Save" at bounding box center [382, 255] width 56 height 20
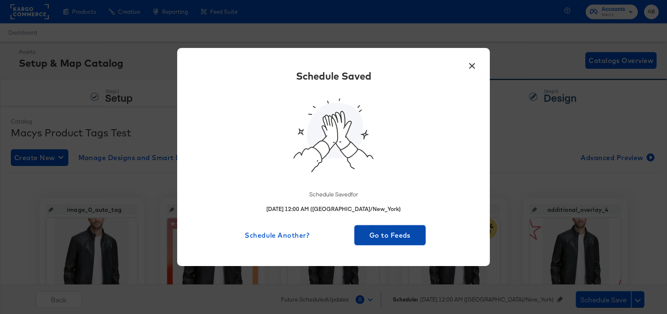
click at [386, 241] on button "Go to Feeds" at bounding box center [389, 235] width 71 height 20
